Goal: Task Accomplishment & Management: Use online tool/utility

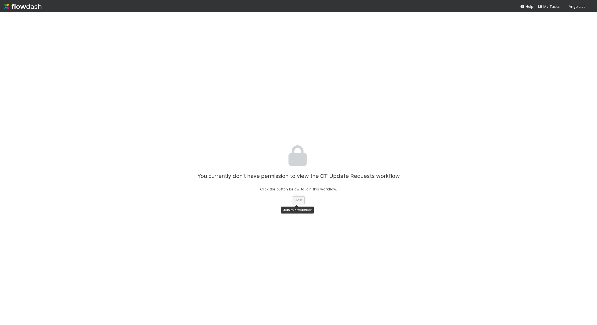
click at [296, 199] on button "Join" at bounding box center [299, 200] width 12 height 8
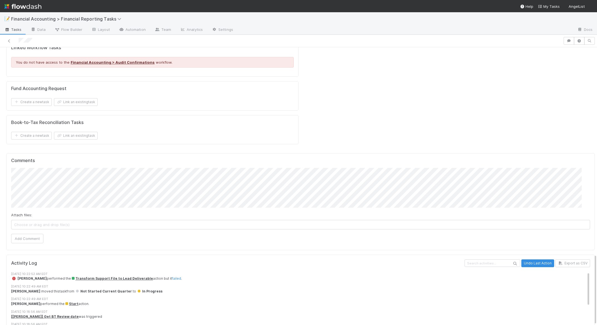
scroll to position [809, 0]
click at [108, 276] on span "Transform Support File to Lead Deliverable" at bounding box center [112, 278] width 82 height 4
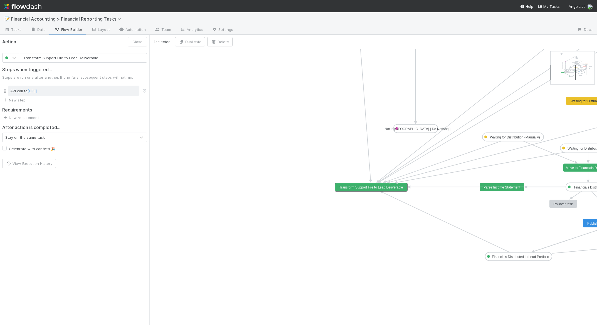
click at [19, 88] on div "API call to http://web-comptroller.angellist.svc.cluster.local/cptr_api/flowdas…" at bounding box center [74, 91] width 132 height 11
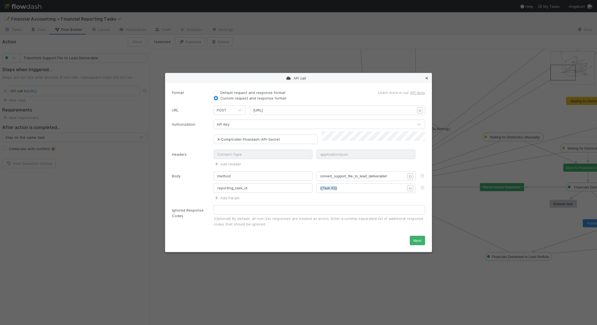
click at [427, 80] on icon at bounding box center [427, 78] width 6 height 4
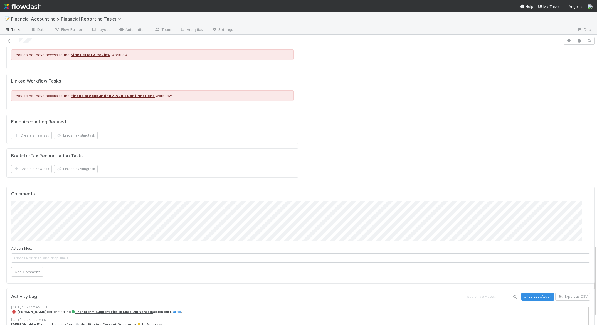
scroll to position [809, 0]
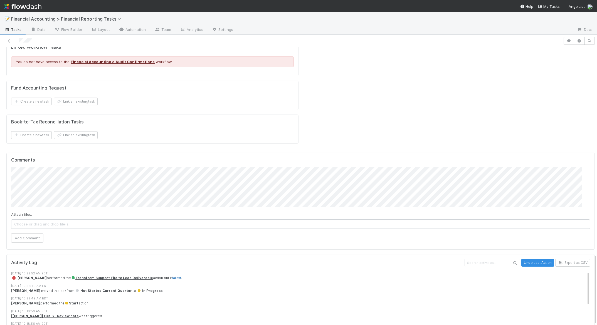
click at [172, 276] on link "failed" at bounding box center [176, 278] width 9 height 4
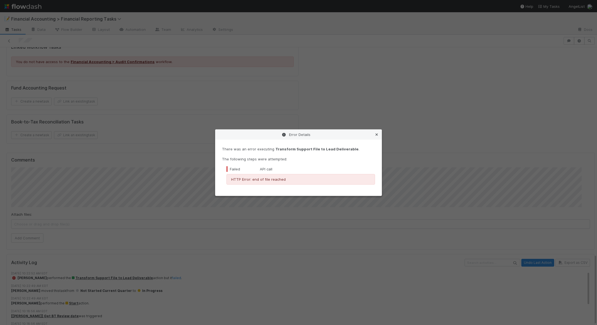
click at [376, 135] on icon at bounding box center [377, 135] width 6 height 4
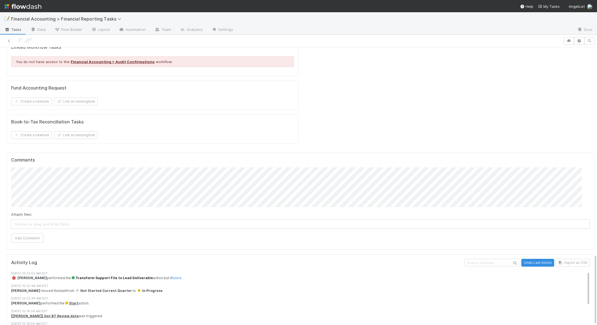
click at [94, 276] on span "Transform Support File to Lead Deliverable" at bounding box center [112, 278] width 82 height 4
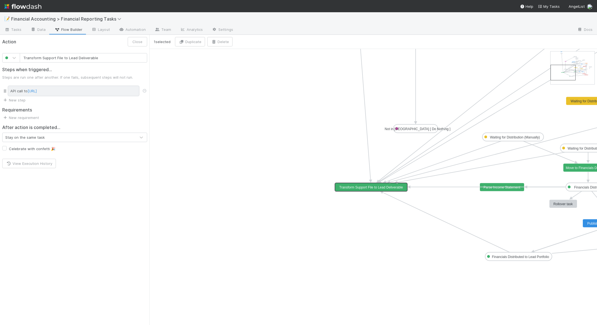
click at [19, 91] on div "API call to http://web-comptroller.angellist.svc.cluster.local/cptr_api/flowdas…" at bounding box center [74, 91] width 132 height 11
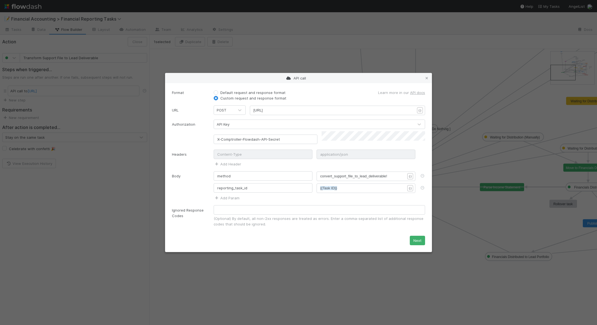
click at [333, 175] on span "convert_support_file_to_lead_deliverable!" at bounding box center [353, 176] width 67 height 4
type textarea "convert_support_file_to_lead_deliverable"
click at [429, 79] on icon at bounding box center [427, 78] width 6 height 4
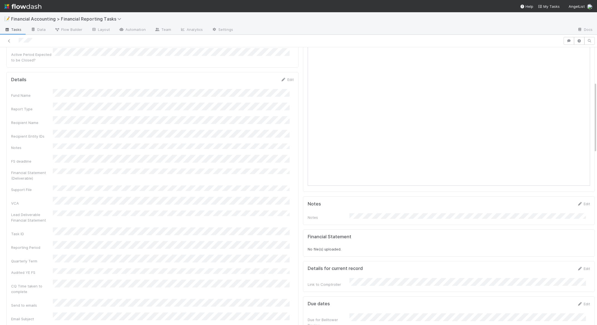
scroll to position [142, 0]
click at [282, 72] on button "Cancel" at bounding box center [283, 76] width 19 height 9
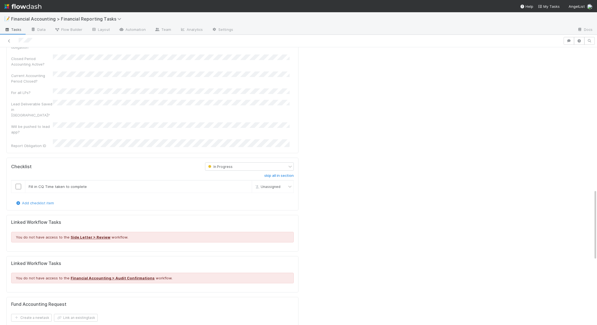
scroll to position [809, 0]
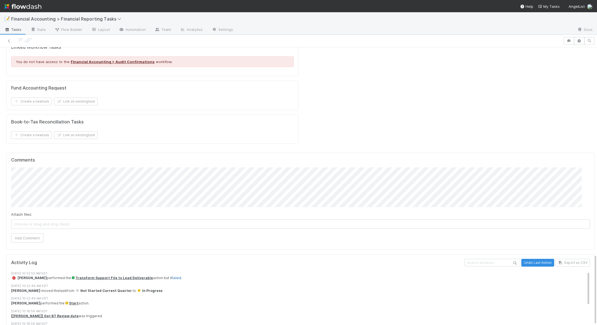
click at [172, 276] on link "failed" at bounding box center [176, 278] width 9 height 4
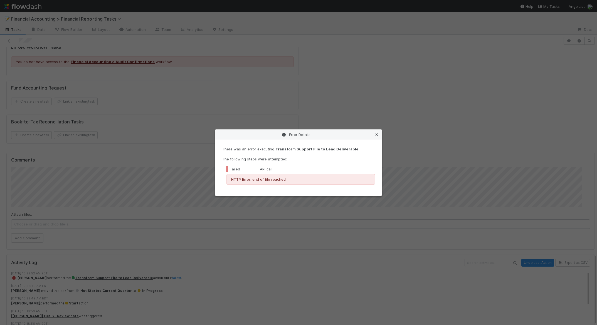
click at [378, 135] on icon at bounding box center [377, 135] width 6 height 4
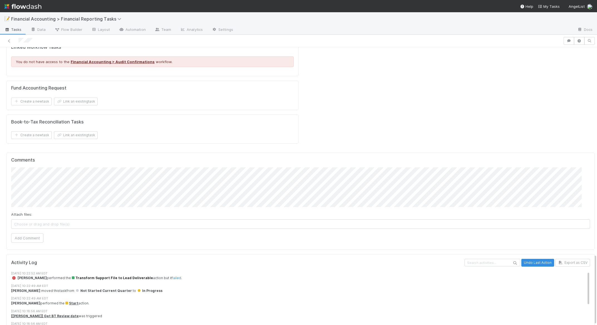
click at [110, 276] on span "Transform Support File to Lead Deliverable" at bounding box center [112, 278] width 82 height 4
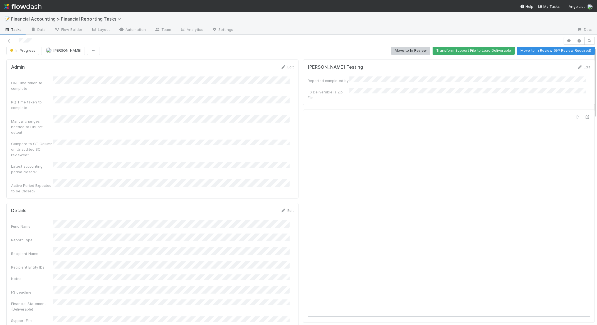
scroll to position [0, 0]
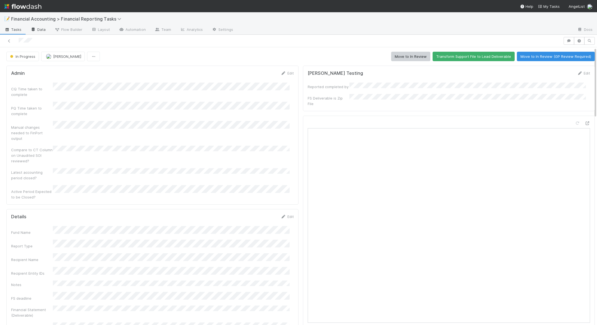
click at [42, 26] on link "Data" at bounding box center [38, 30] width 24 height 9
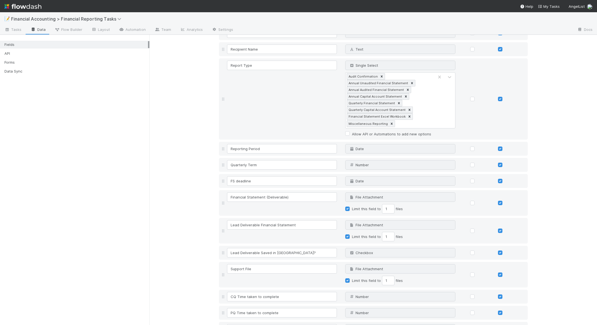
scroll to position [73, 0]
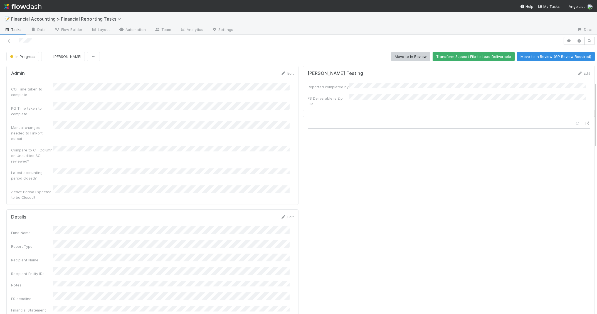
scroll to position [143, 0]
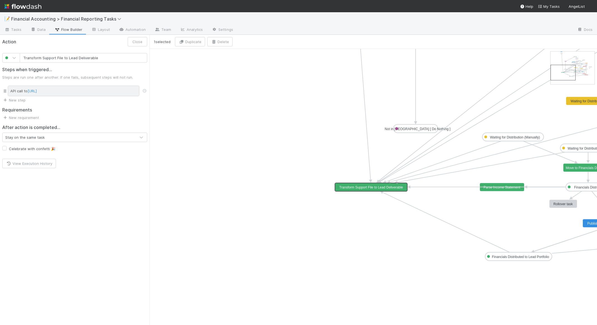
click at [17, 91] on div "API call to [URL]" at bounding box center [74, 91] width 132 height 11
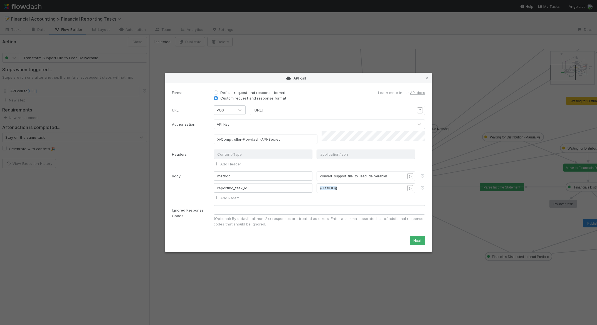
click at [336, 174] on span "convert_support_file_to_lead_deliverable!" at bounding box center [353, 176] width 67 height 4
type textarea "convert_support_file_to_lead_deliverable"
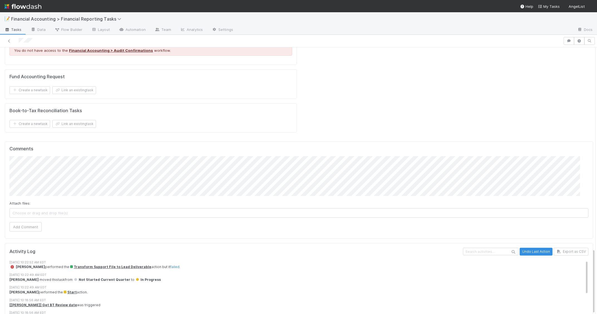
scroll to position [121, 0]
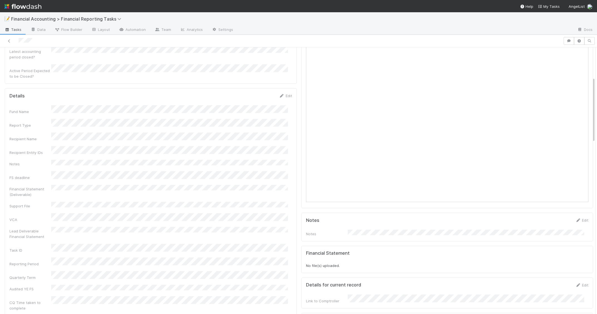
click at [293, 21] on div "📝 Financial Accounting > Financial Reporting Tasks" at bounding box center [298, 18] width 597 height 13
click at [279, 158] on icon at bounding box center [282, 160] width 6 height 4
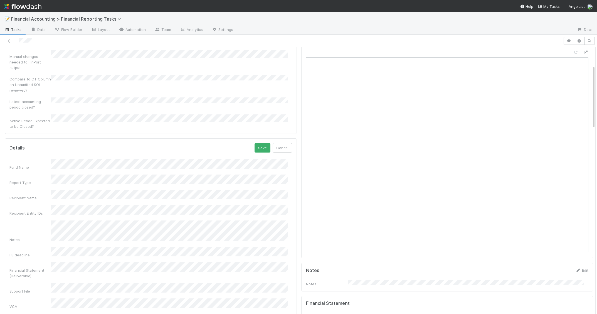
scroll to position [84, 0]
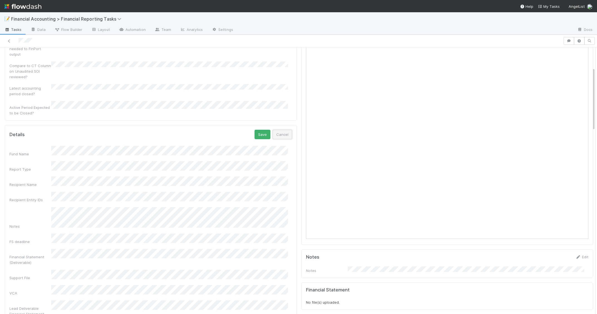
click at [284, 130] on button "Cancel" at bounding box center [282, 134] width 19 height 9
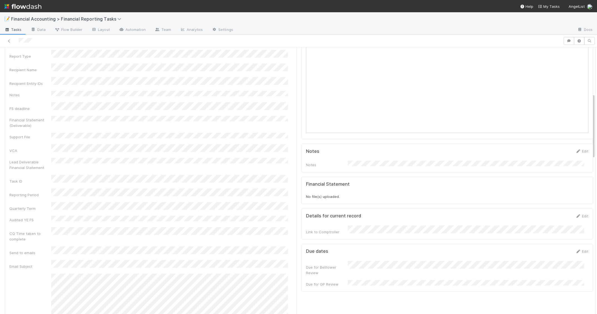
scroll to position [185, 0]
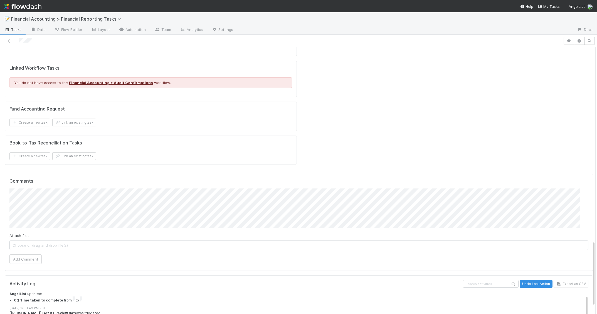
scroll to position [18, 0]
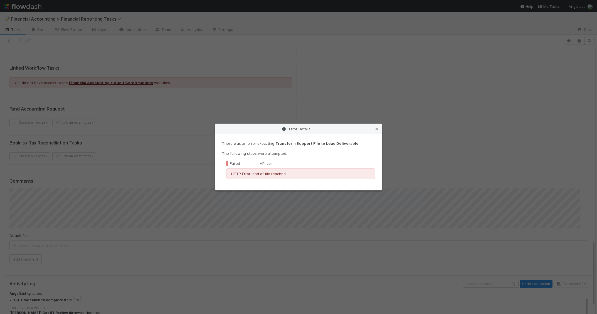
click at [377, 129] on icon at bounding box center [377, 129] width 6 height 4
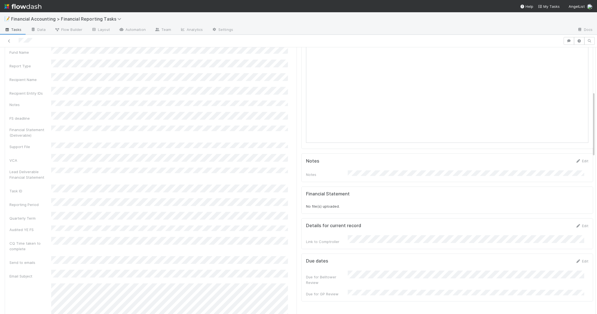
scroll to position [0, 0]
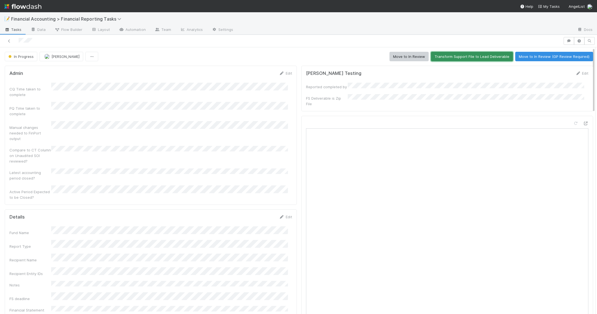
click at [459, 57] on button "Transform Support File to Lead Deliverable" at bounding box center [472, 56] width 82 height 9
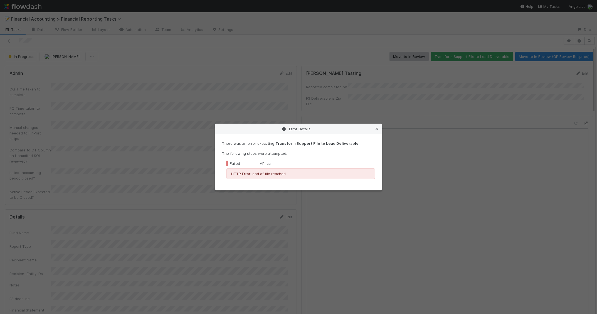
click at [377, 128] on icon at bounding box center [377, 129] width 6 height 4
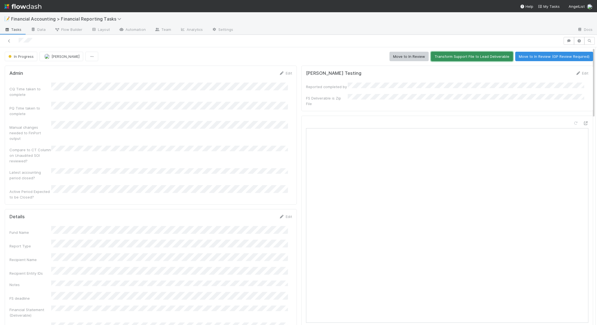
click at [461, 58] on button "Transform Support File to Lead Deliverable" at bounding box center [472, 56] width 82 height 9
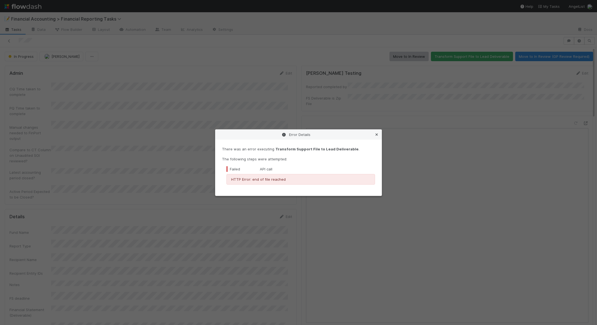
click at [377, 133] on icon at bounding box center [377, 135] width 6 height 4
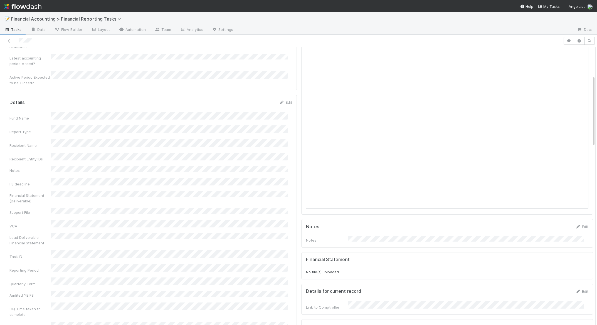
scroll to position [110, 0]
click at [279, 105] on icon at bounding box center [282, 107] width 6 height 4
click at [257, 104] on button "Save" at bounding box center [262, 108] width 16 height 9
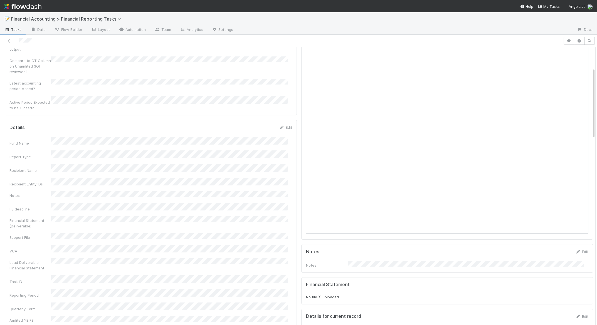
scroll to position [78, 0]
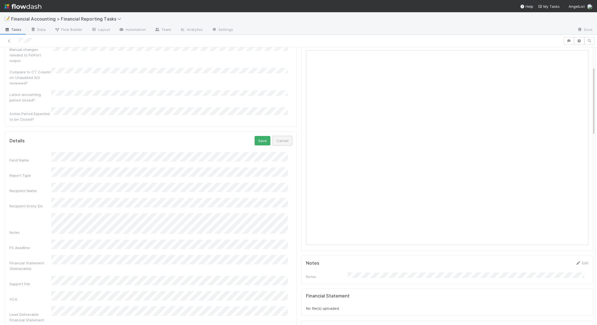
click at [280, 136] on button "Cancel" at bounding box center [282, 140] width 19 height 9
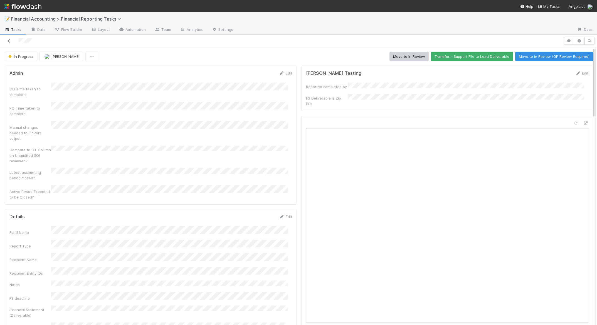
click at [6, 41] on icon at bounding box center [9, 41] width 6 height 4
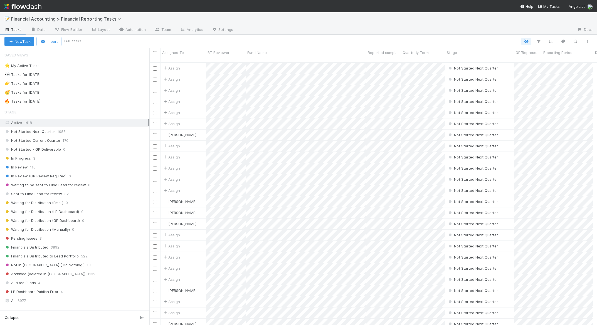
scroll to position [263, 439]
click at [574, 41] on icon "button" at bounding box center [575, 41] width 6 height 5
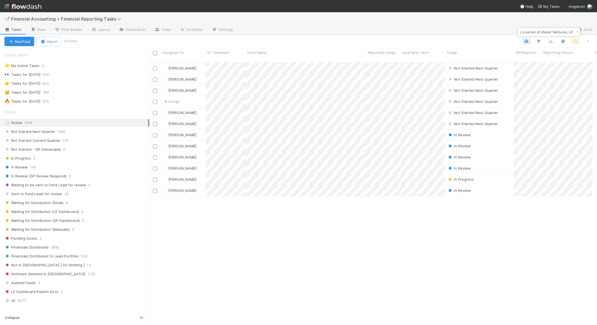
type input "Fund I, a series of Atelier Ventures, LP"
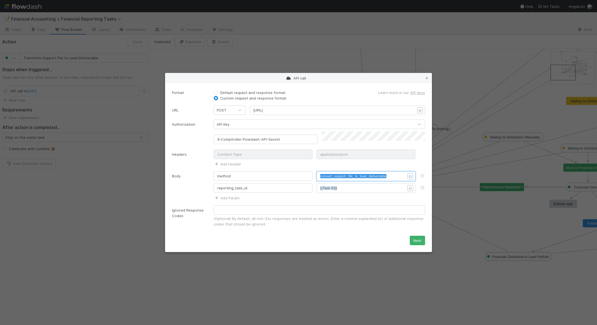
scroll to position [1, 66]
click at [426, 80] on icon at bounding box center [427, 78] width 6 height 4
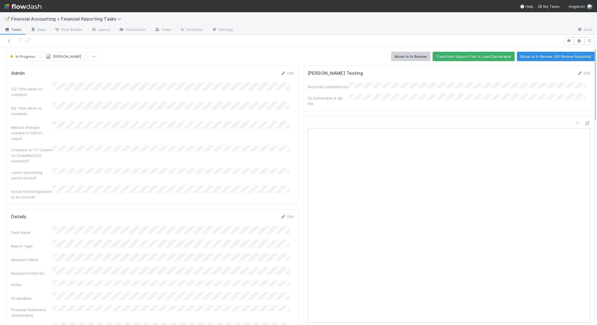
click at [200, 170] on div "CQ Time taken to complete PQ Time taken to complete Manual changes needed to Fi…" at bounding box center [152, 141] width 283 height 117
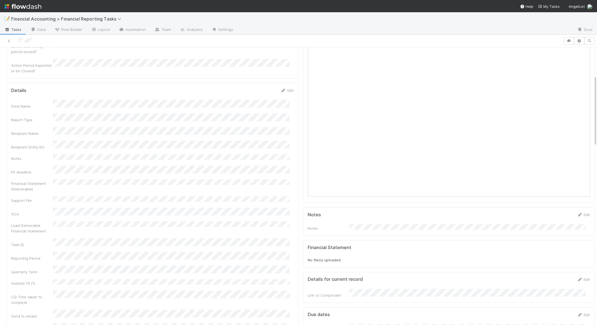
scroll to position [138, 0]
